Goal: Transaction & Acquisition: Purchase product/service

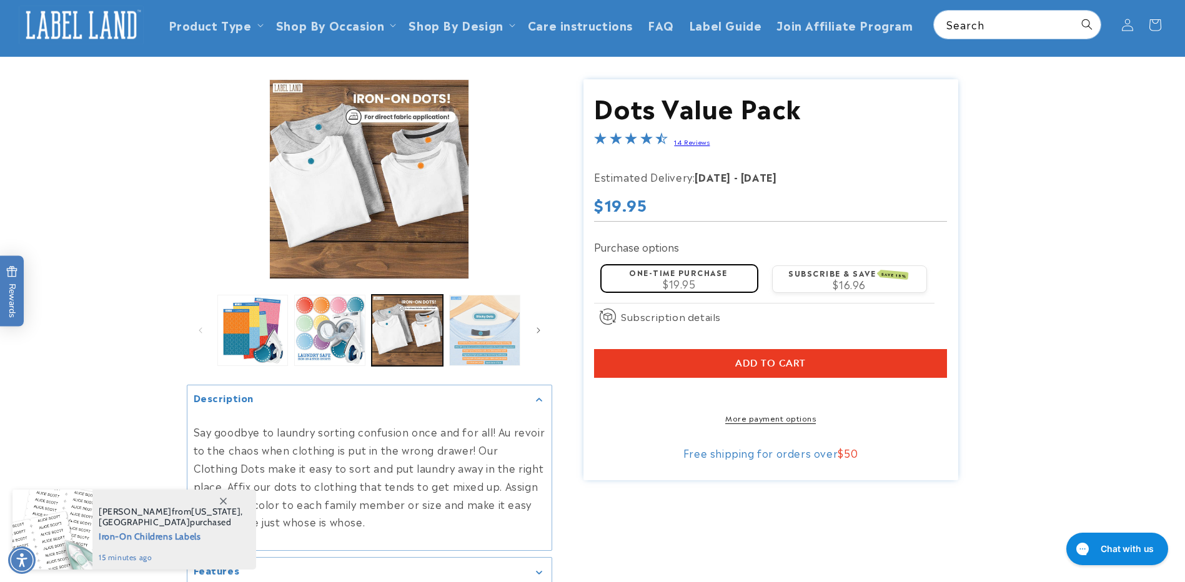
click at [505, 350] on button "Load image 4 in gallery view" at bounding box center [484, 330] width 71 height 71
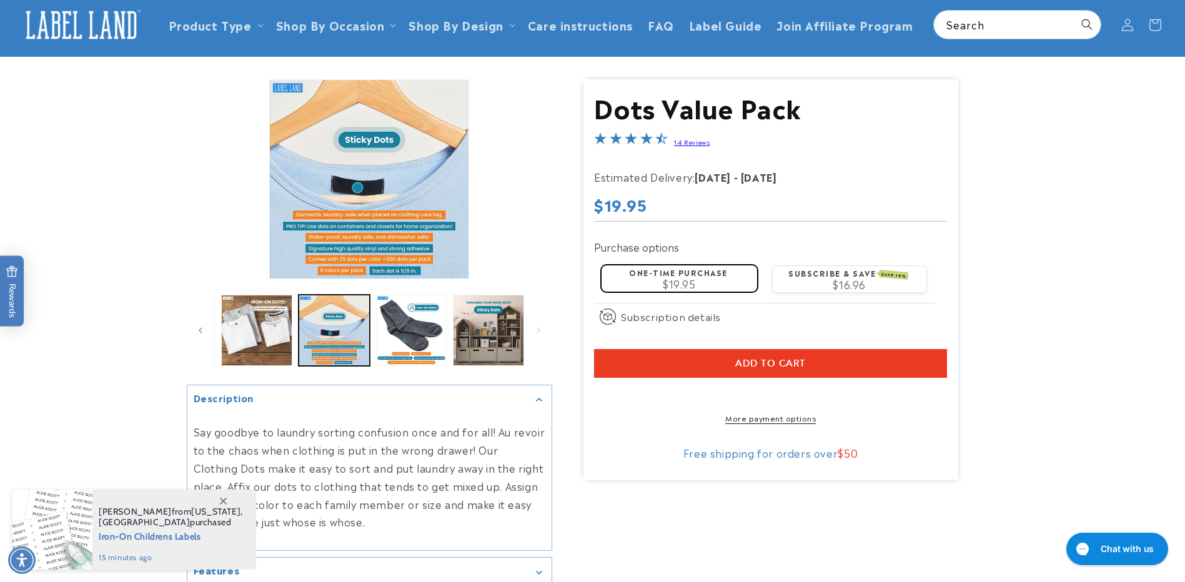
scroll to position [0, 153]
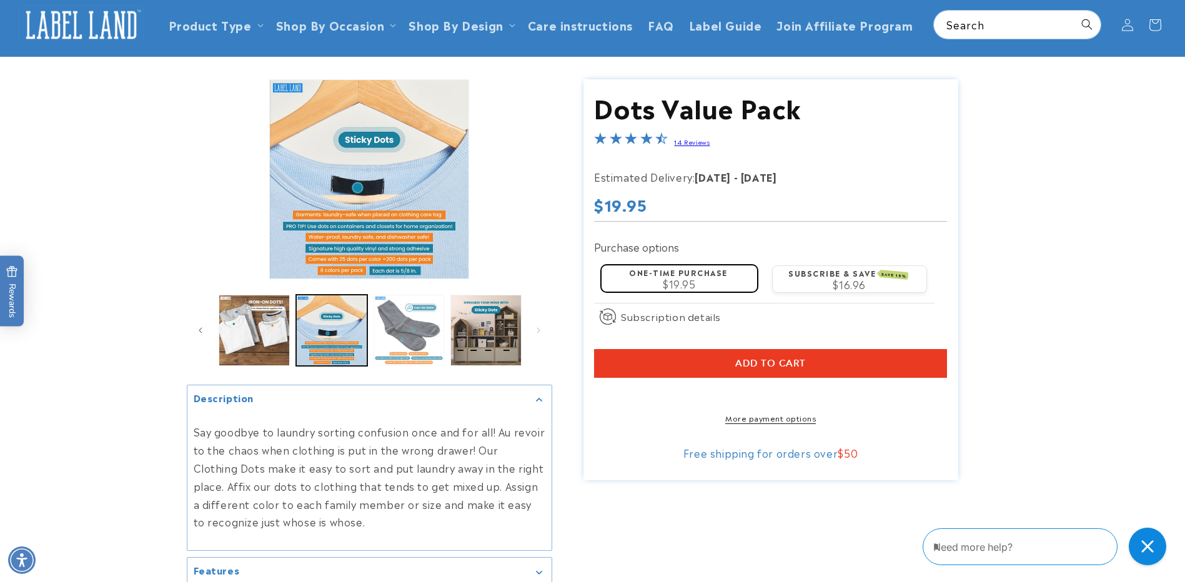
click at [409, 318] on button "Load image 5 in gallery view" at bounding box center [408, 330] width 71 height 71
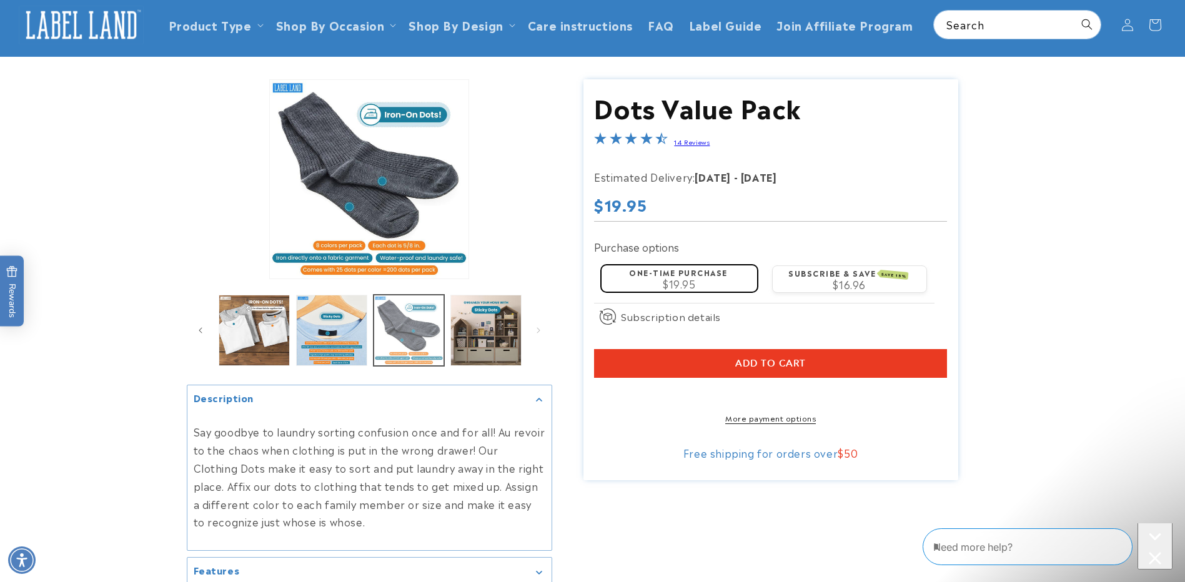
scroll to position [0, 0]
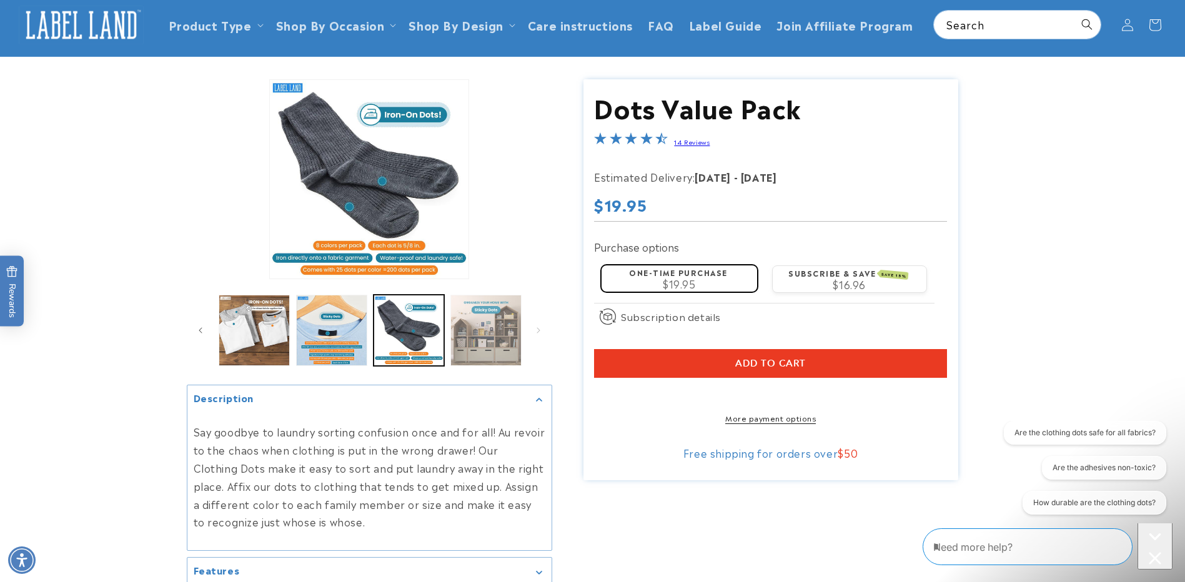
click at [520, 349] on button "Load image 6 in gallery view" at bounding box center [485, 330] width 71 height 71
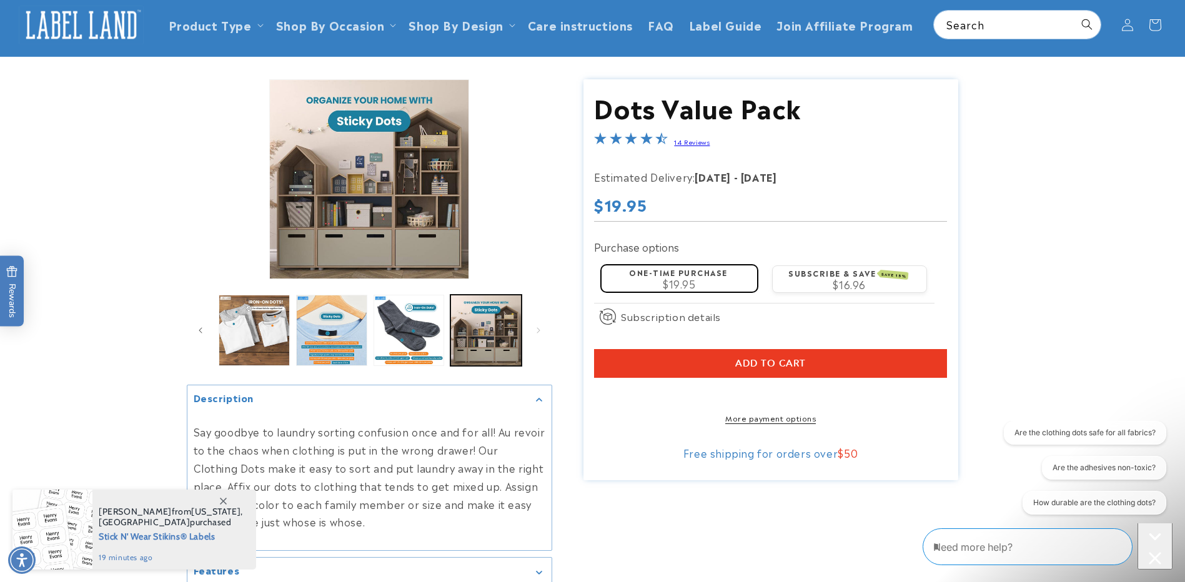
click at [859, 280] on span "$16.96" at bounding box center [848, 284] width 33 height 15
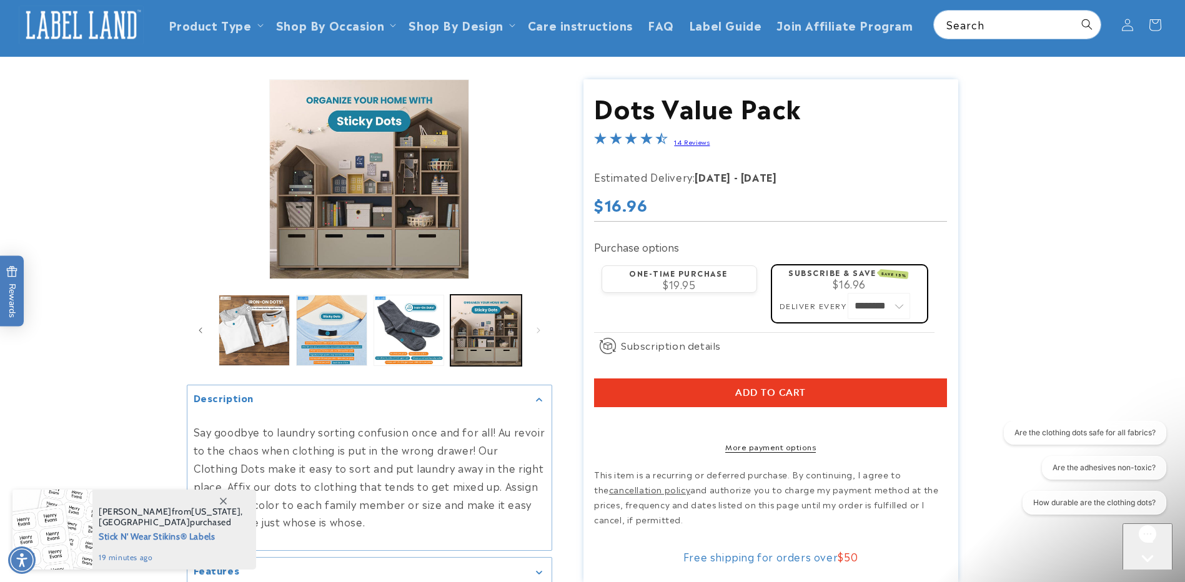
drag, startPoint x: 378, startPoint y: 303, endPoint x: 633, endPoint y: 322, distance: 255.4
click at [633, 322] on div "Image 6 is now available in gallery view Skip to product information Open media…" at bounding box center [593, 371] width 812 height 584
drag, startPoint x: 330, startPoint y: 331, endPoint x: 491, endPoint y: 338, distance: 161.3
click at [491, 338] on ul "Gallery Viewer" at bounding box center [369, 330] width 310 height 77
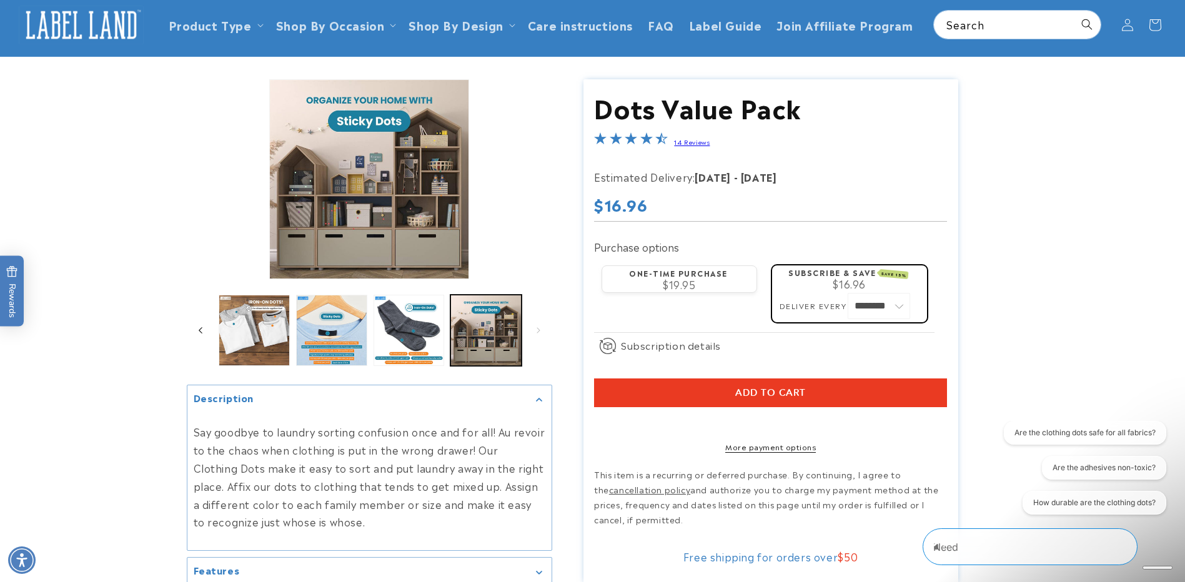
click at [195, 335] on button "Slide left" at bounding box center [200, 330] width 27 height 27
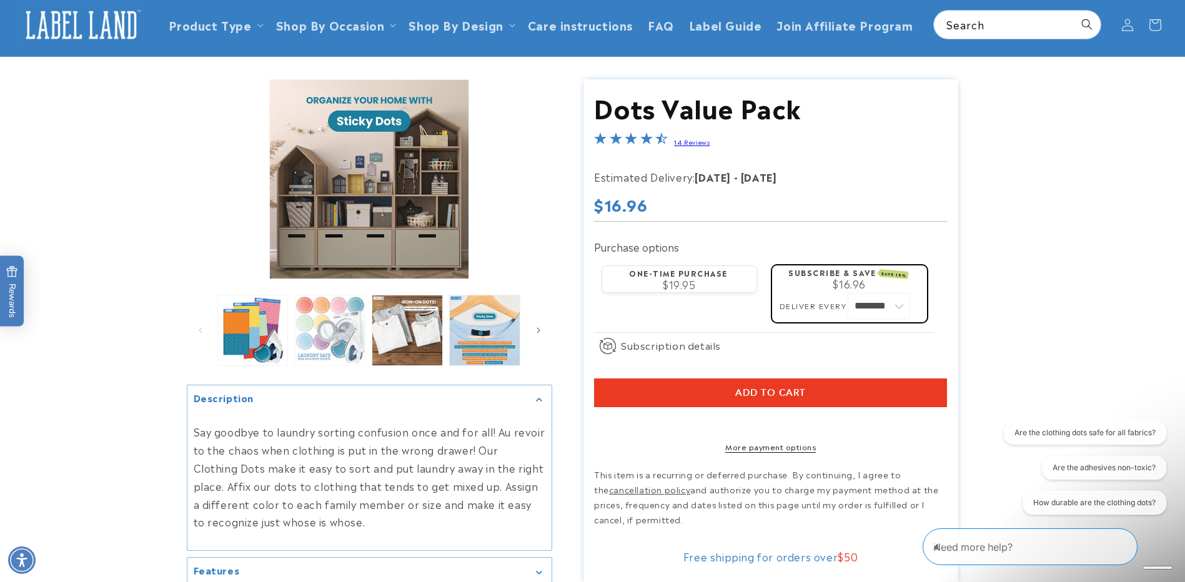
click at [307, 337] on button "Load image 2 in gallery view" at bounding box center [329, 330] width 71 height 71
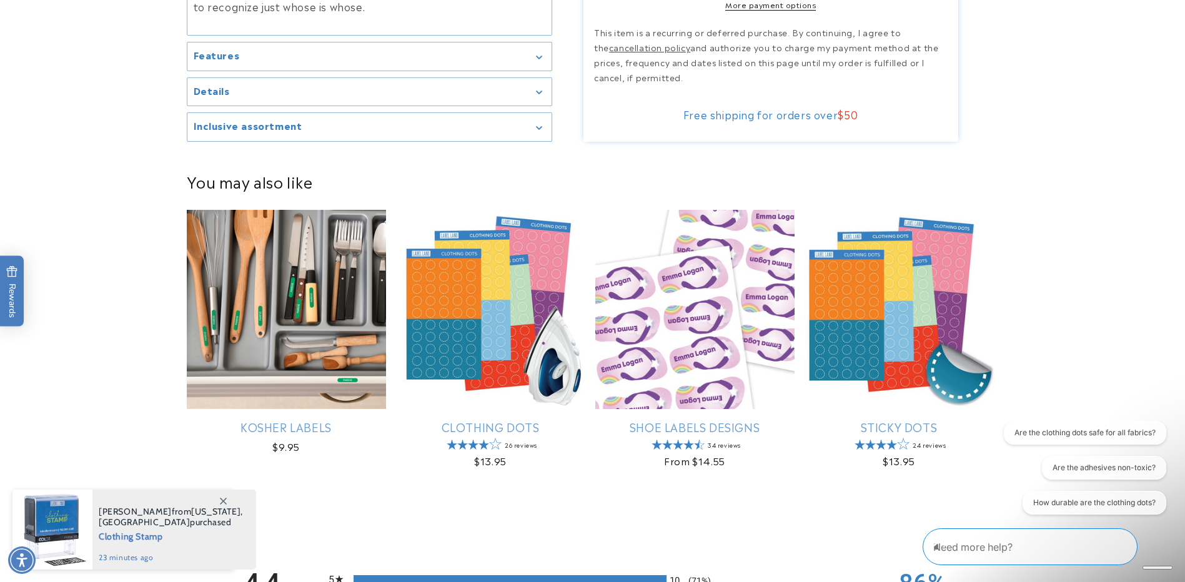
scroll to position [624, 0]
